Goal: Task Accomplishment & Management: Use online tool/utility

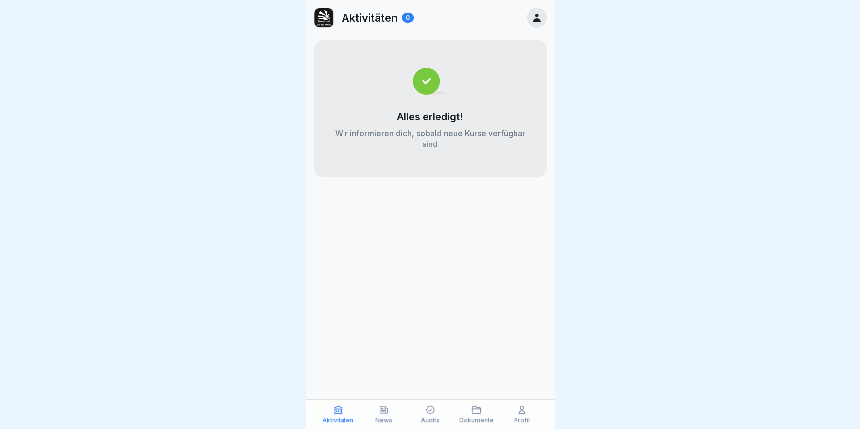
click at [434, 413] on icon at bounding box center [431, 410] width 10 height 10
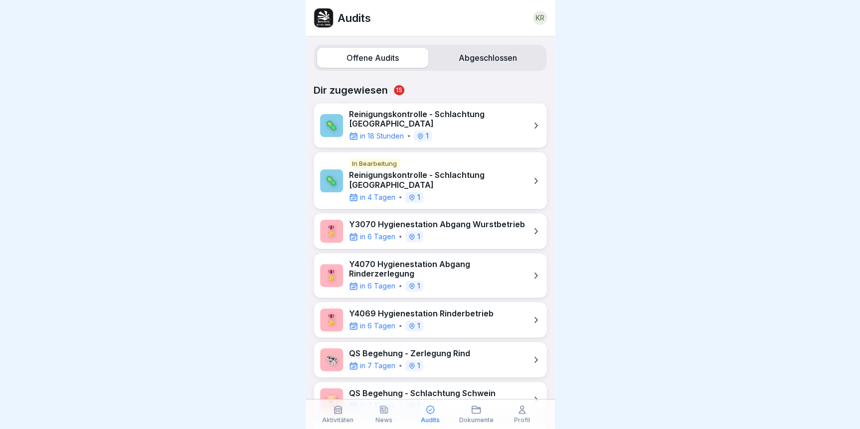
click at [472, 220] on p "Y3070 Hygienestation Abgang Wurstbetrieb" at bounding box center [437, 224] width 176 height 9
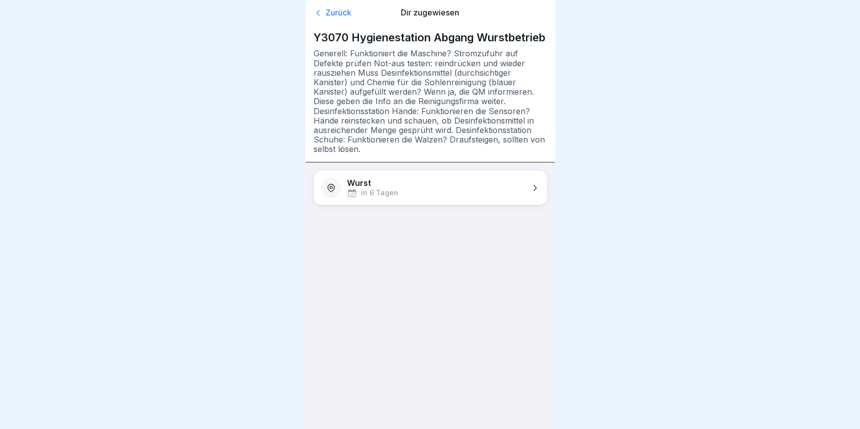
click at [435, 188] on div "Wurst in 6 Tagen" at bounding box center [430, 188] width 232 height 34
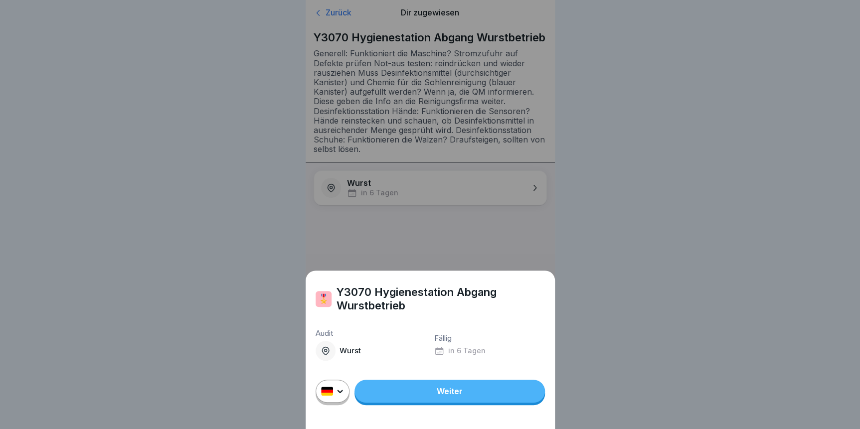
click at [411, 402] on link "Weiter" at bounding box center [450, 391] width 191 height 23
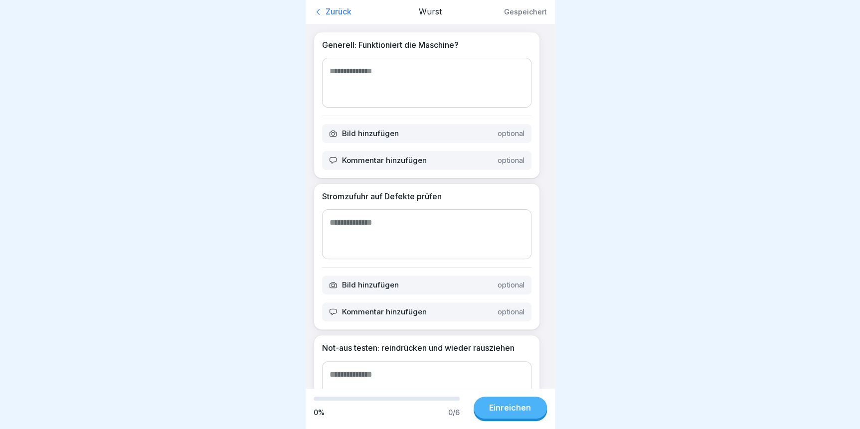
click at [359, 95] on textarea at bounding box center [427, 83] width 210 height 50
type textarea "**"
